Goal: Transaction & Acquisition: Purchase product/service

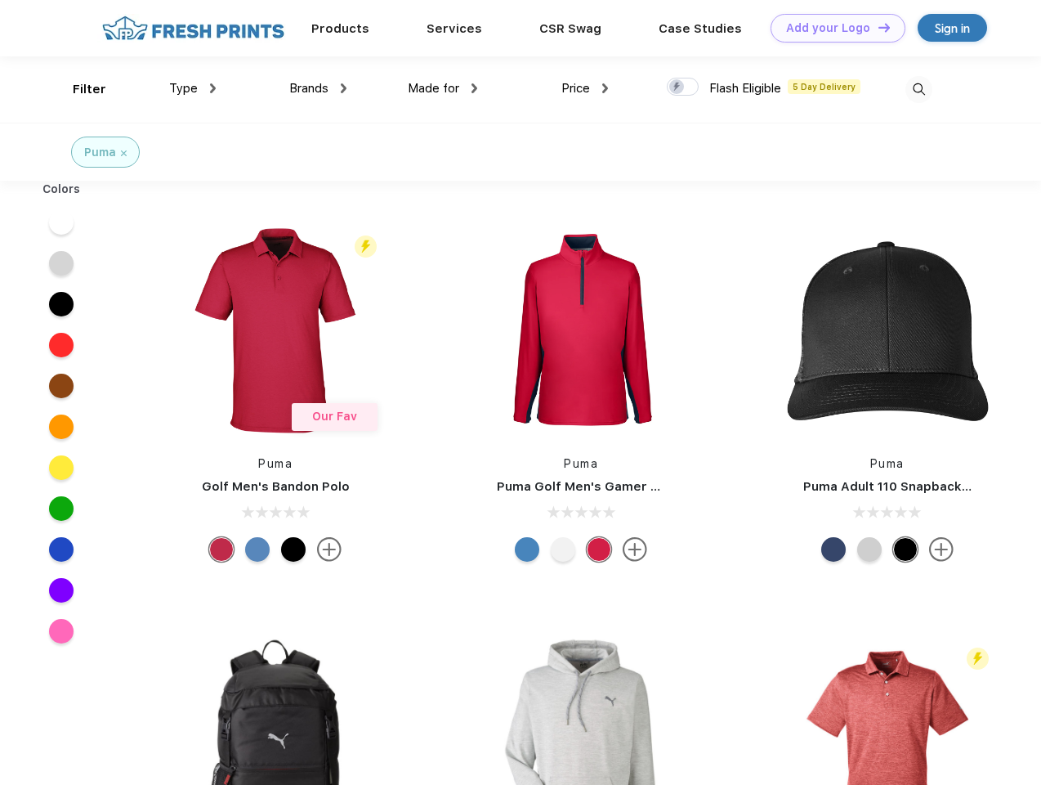
click at [832, 28] on link "Add your Logo Design Tool" at bounding box center [838, 28] width 135 height 29
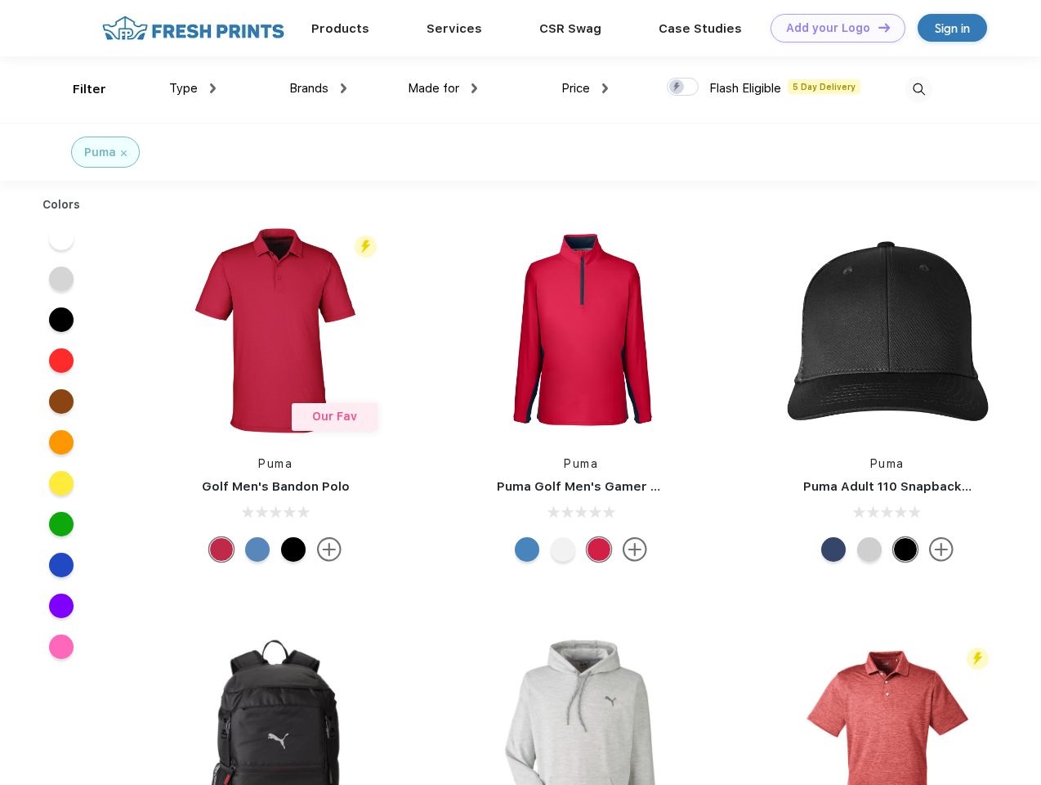
click at [0, 0] on div "Design Tool" at bounding box center [0, 0] width 0 height 0
click at [877, 27] on link "Add your Logo Design Tool" at bounding box center [838, 28] width 135 height 29
click at [78, 89] on div "Filter" at bounding box center [90, 89] width 34 height 19
click at [193, 88] on span "Type" at bounding box center [183, 88] width 29 height 15
click at [318, 88] on span "Brands" at bounding box center [308, 88] width 39 height 15
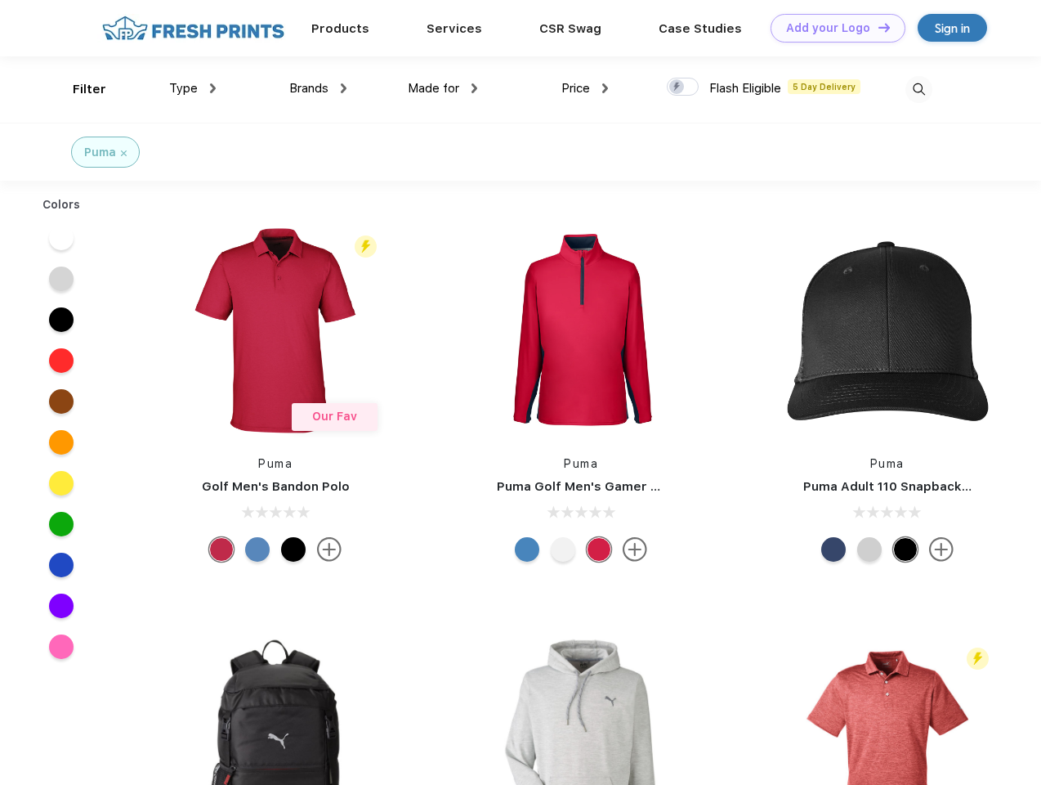
click at [443, 88] on span "Made for" at bounding box center [433, 88] width 51 height 15
click at [585, 88] on span "Price" at bounding box center [576, 88] width 29 height 15
click at [683, 87] on div at bounding box center [683, 87] width 32 height 18
click at [678, 87] on input "checkbox" at bounding box center [672, 82] width 11 height 11
click at [919, 89] on img at bounding box center [919, 89] width 27 height 27
